Goal: Find specific page/section: Find specific page/section

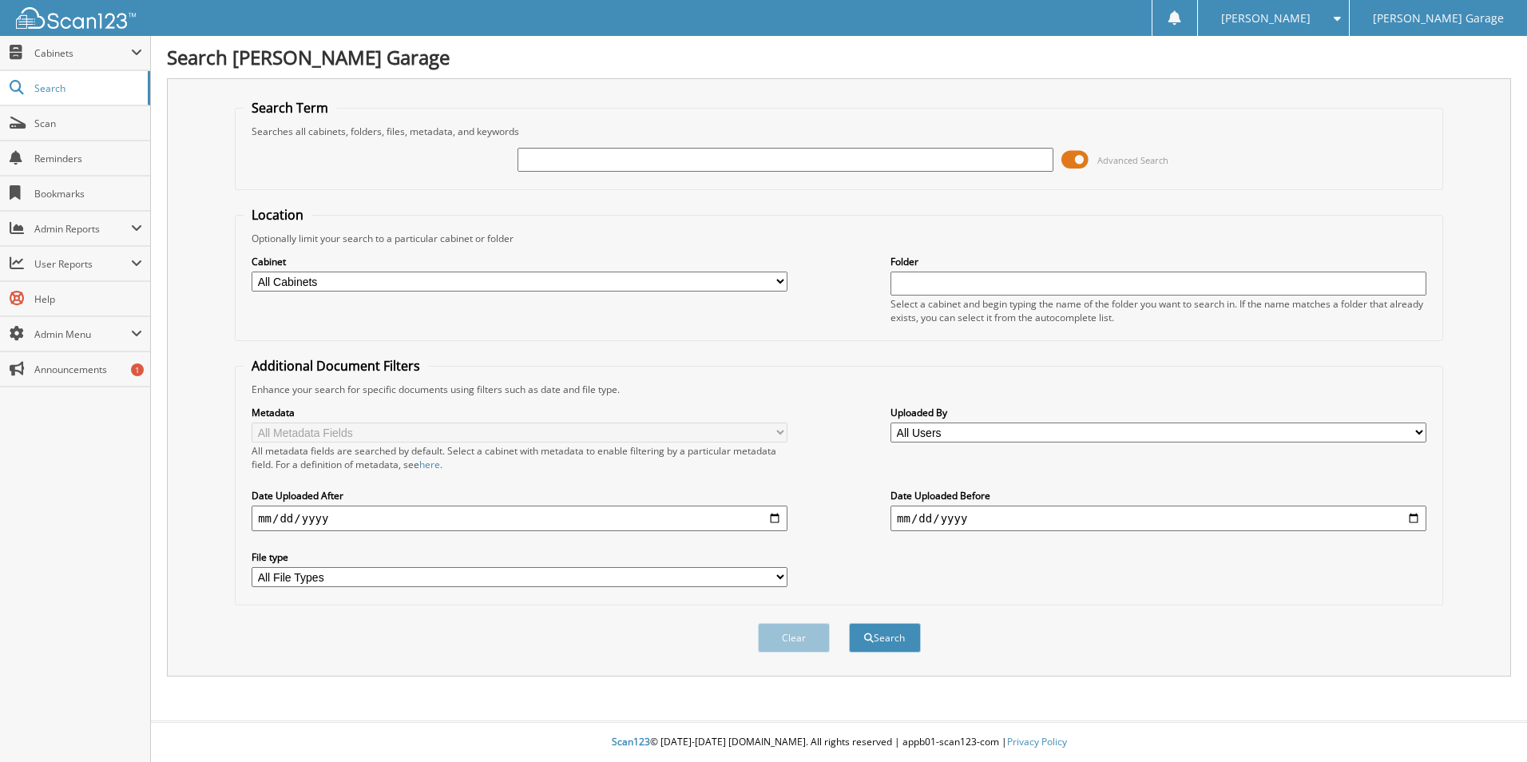
click at [715, 157] on input "text" at bounding box center [786, 160] width 536 height 24
type input "66865"
click at [938, 284] on input "text" at bounding box center [1159, 284] width 536 height 24
type input "66865"
click at [849, 623] on button "Search" at bounding box center [885, 638] width 72 height 30
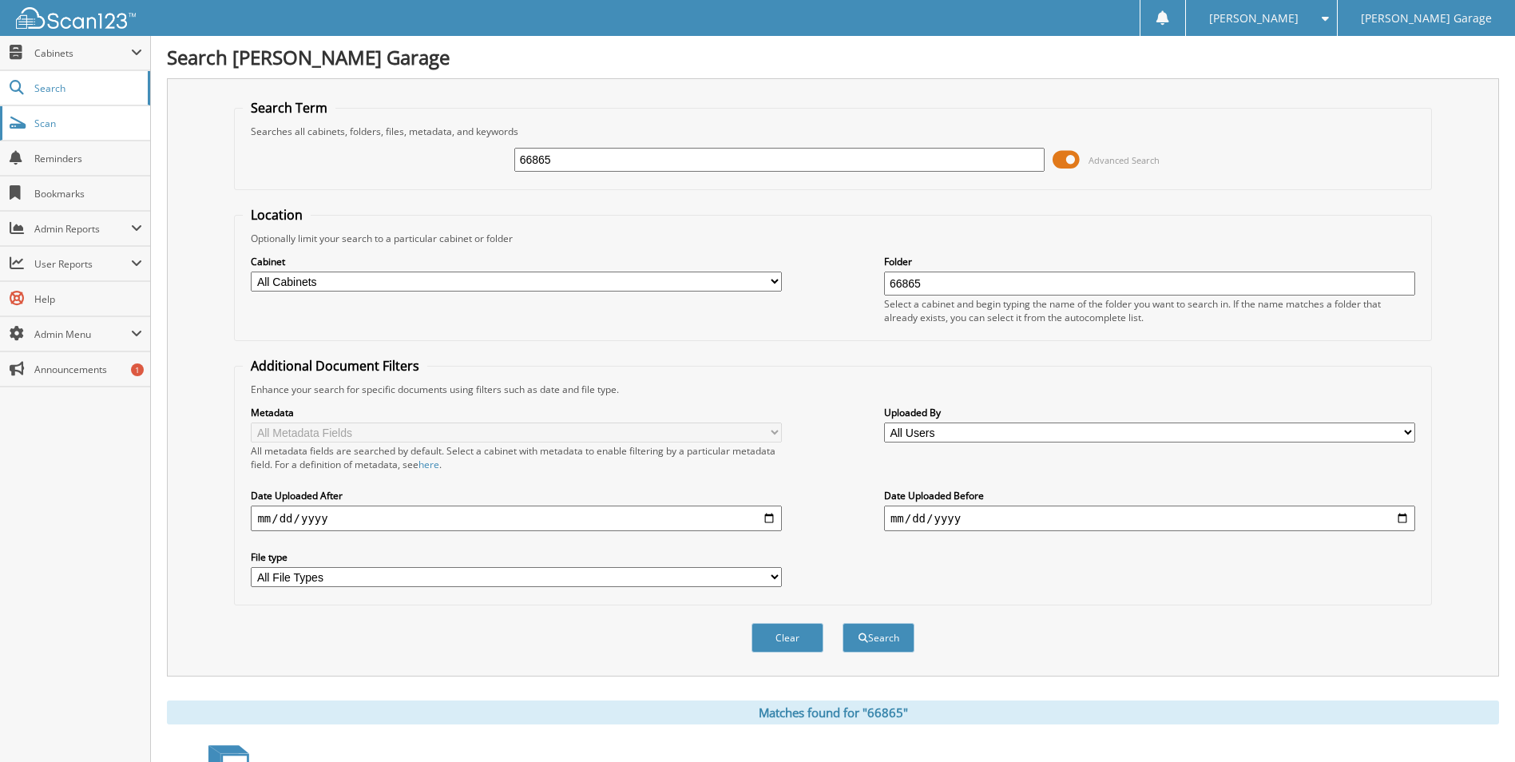
click at [44, 117] on span "Scan" at bounding box center [88, 124] width 108 height 14
